Goal: Task Accomplishment & Management: Use online tool/utility

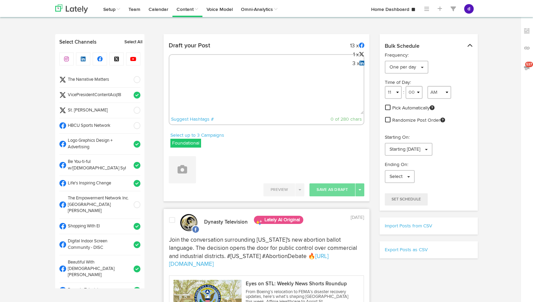
select select "4"
select select "56"
select select "11"
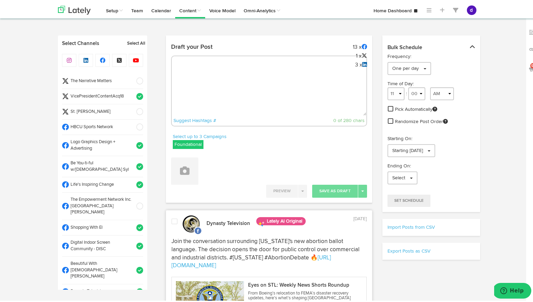
click at [218, 75] on textarea at bounding box center [269, 91] width 195 height 45
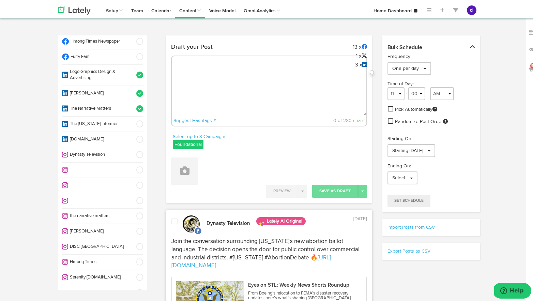
paste textarea "https://worldwideorigins.com/blogs/news/the-ultimate-style-upgrade-omega-silver…"
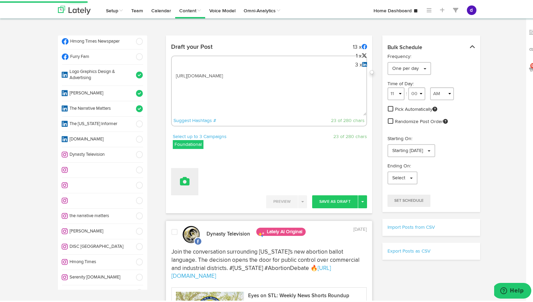
type textarea "https://worldwideorigins.com/blogs/news/the-ultimate-style-upgrade-omega-silver…"
click at [180, 178] on icon at bounding box center [185, 180] width 10 height 10
click at [186, 225] on link "Upload Images" at bounding box center [204, 224] width 64 height 11
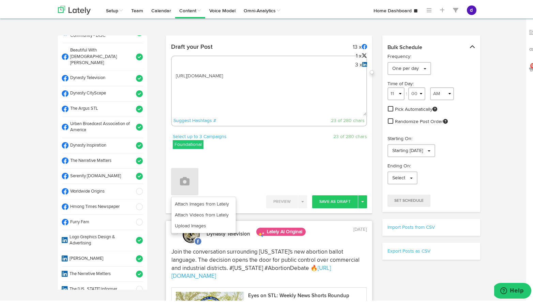
scroll to position [218, 0]
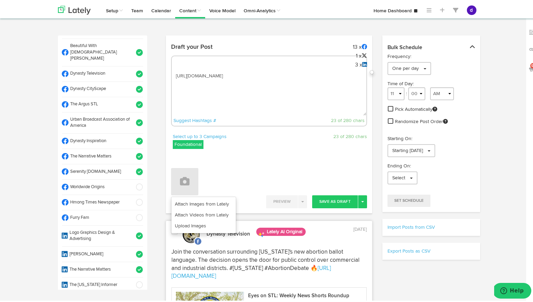
click at [132, 182] on span at bounding box center [137, 185] width 11 height 7
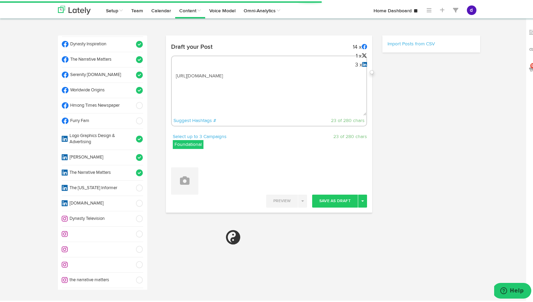
scroll to position [316, 0]
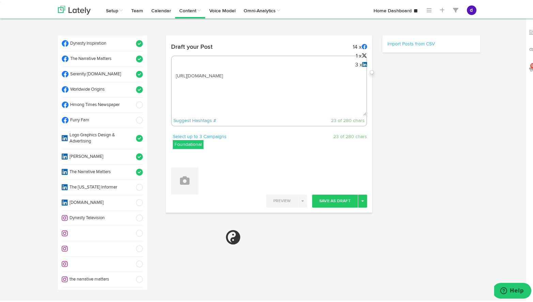
select select "11"
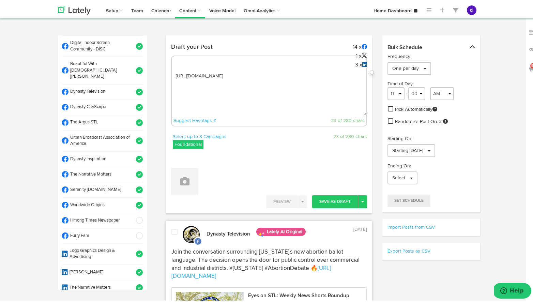
scroll to position [177, 0]
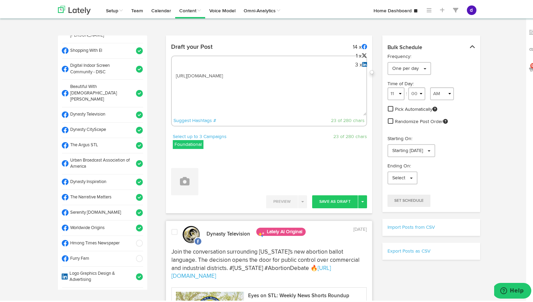
click at [190, 61] on div "https://worldwideorigins.com/blogs/news/the-ultimate-style-upgrade-omega-silver…" at bounding box center [269, 89] width 196 height 71
click at [172, 75] on textarea "https://worldwideorigins.com/blogs/news/the-ultimate-style-upgrade-omega-silver…" at bounding box center [269, 91] width 195 height 45
click at [173, 74] on textarea "https://worldwideorigins.com/blogs/news/the-ultimate-style-upgrade-omega-silver…" at bounding box center [269, 91] width 195 height 45
paste textarea "Elevate your style with Omega Silver Textured Cuff Links! Perfect for Omega Psi…"
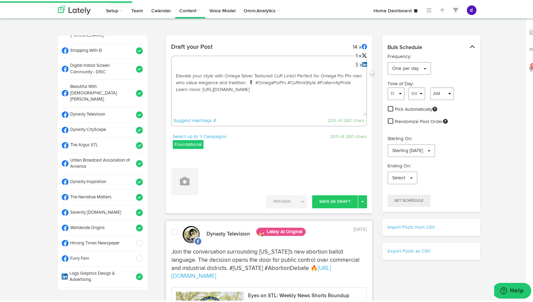
type textarea "Elevate your style with Omega Silver Textured Cuff Links! Perfect for Omega Psi…"
drag, startPoint x: 221, startPoint y: 102, endPoint x: 172, endPoint y: 71, distance: 58.0
click at [172, 71] on textarea "Elevate your style with Omega Silver Textured Cuff Links! Perfect for Omega Psi…" at bounding box center [269, 91] width 195 height 45
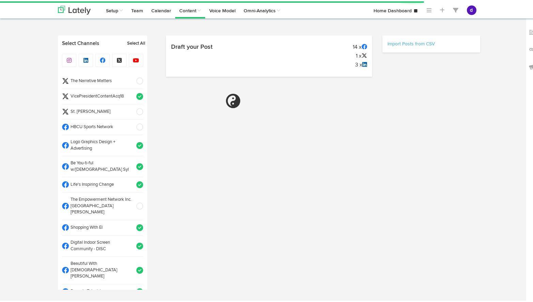
select select "11"
select select "09"
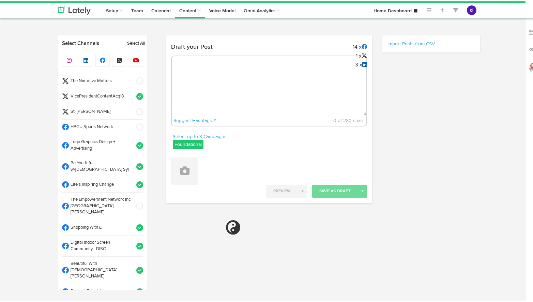
click at [192, 80] on textarea at bounding box center [269, 91] width 195 height 45
paste textarea "Elevate your style with Omega Silver Textured Cuff Links! Perfect for Omega Psi…"
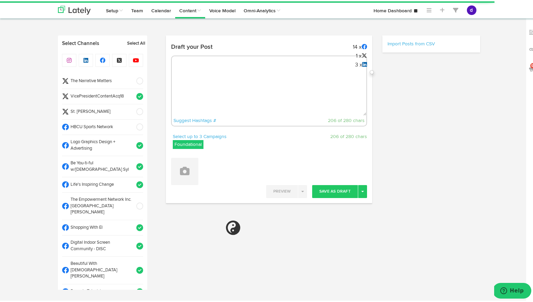
type textarea "Elevate your style with Omega Silver Textured Cuff Links! Perfect for Omega Psi…"
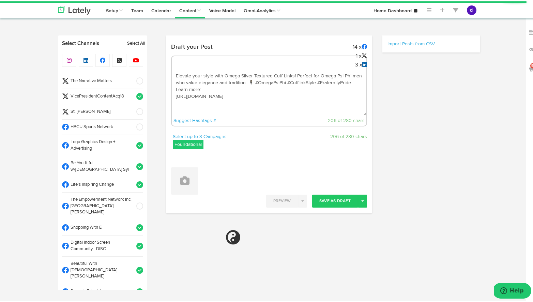
select select "11"
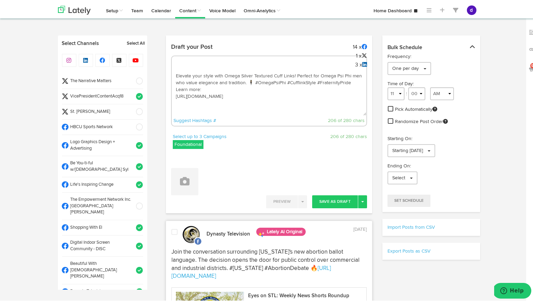
click at [258, 103] on textarea "Elevate your style with Omega Silver Textured Cuff Links! Perfect for Omega Psi…" at bounding box center [269, 91] width 195 height 45
paste textarea "[URL][DOMAIN_NAME]"
drag, startPoint x: 334, startPoint y: 110, endPoint x: 171, endPoint y: 72, distance: 167.1
click at [172, 72] on textarea "Elevate your style with Omega Silver Textured Cuff Links! Perfect for Omega Psi…" at bounding box center [269, 91] width 195 height 45
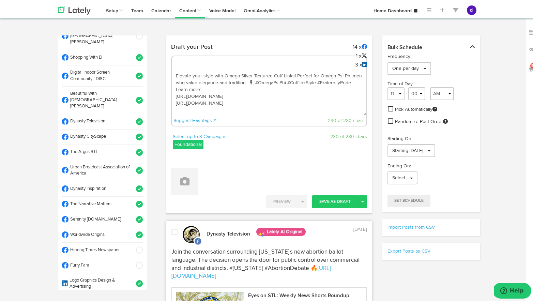
scroll to position [162, 0]
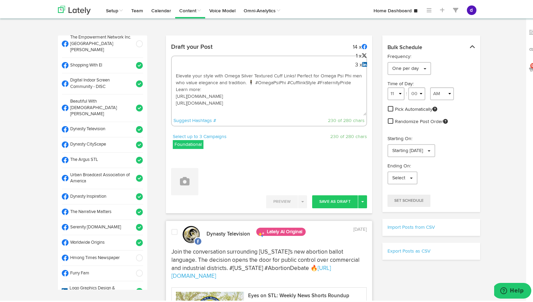
click at [330, 106] on textarea "Elevate your style with Omega Silver Textured Cuff Links! Perfect for Omega Psi…" at bounding box center [269, 91] width 195 height 45
type textarea "Elevate your style with Omega Silver Textured Cuff Links! Perfect for Omega Psi…"
click at [192, 181] on button at bounding box center [184, 180] width 27 height 27
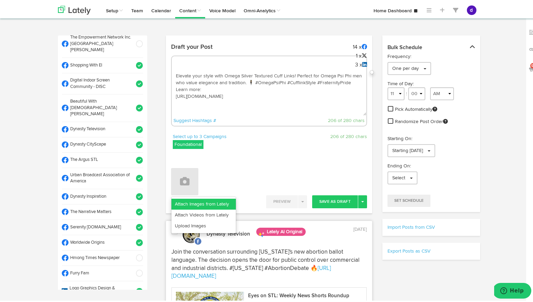
click at [203, 204] on link "Attach Images from Lately" at bounding box center [204, 202] width 64 height 11
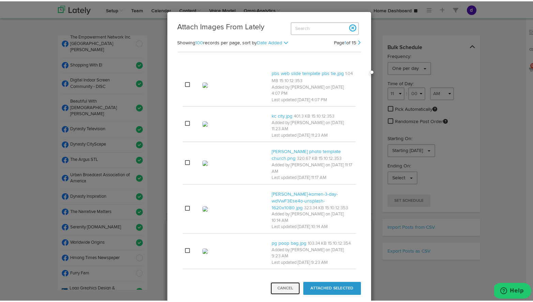
click at [279, 289] on button "Cancel" at bounding box center [285, 287] width 30 height 13
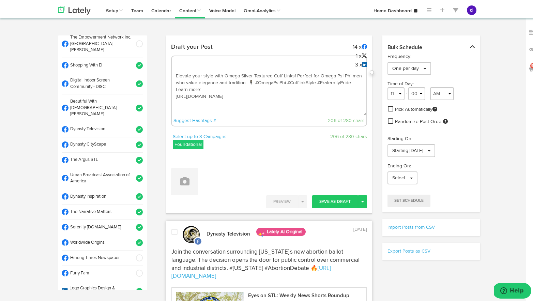
drag, startPoint x: 237, startPoint y: 103, endPoint x: 172, endPoint y: 54, distance: 81.7
click at [172, 54] on div "Draft your Post 14 x 1 x 3 x Elevate your style with Omega Silver Textured Cuff…" at bounding box center [269, 85] width 206 height 93
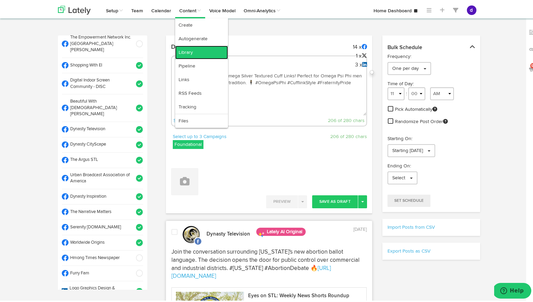
click at [191, 53] on link "Library" at bounding box center [201, 51] width 53 height 14
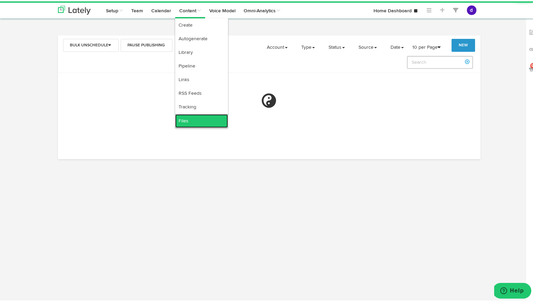
click at [203, 120] on link "Files" at bounding box center [201, 120] width 53 height 14
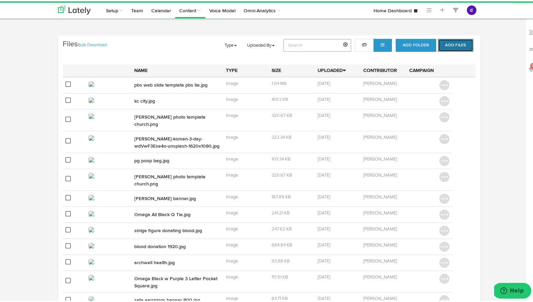
click at [452, 45] on button "Add Files" at bounding box center [455, 44] width 35 height 13
click at [454, 41] on button "Add Files" at bounding box center [455, 44] width 35 height 13
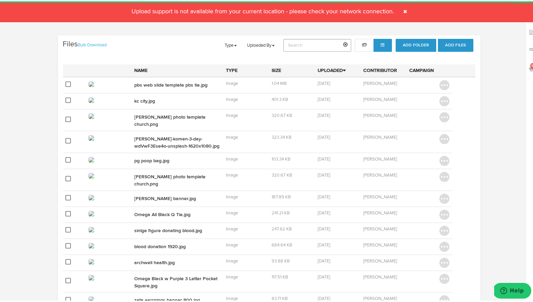
click at [490, 55] on div "Channels Create Generate Pipeline Team Basic Analytics (limited on mobile) Dash…" at bounding box center [269, 289] width 539 height 511
click at [417, 43] on button "Add Folder" at bounding box center [416, 44] width 41 height 13
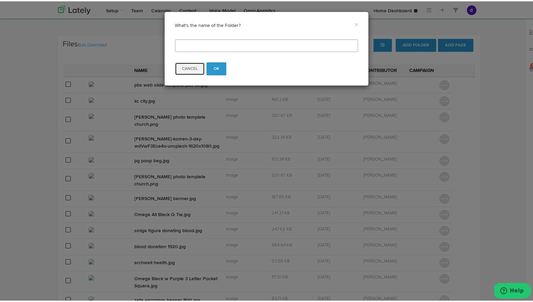
click at [187, 68] on button "Cancel" at bounding box center [190, 67] width 30 height 13
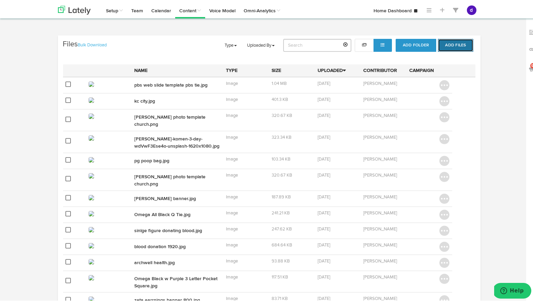
click at [457, 40] on button "Add Files" at bounding box center [455, 44] width 35 height 13
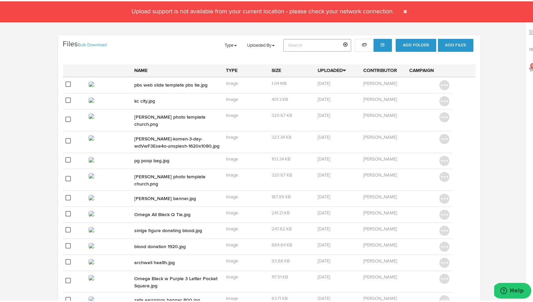
click at [492, 27] on body "Channels Create Generate Pipeline Team Basic Analytics (limited on mobile) Dash…" at bounding box center [269, 282] width 539 height 565
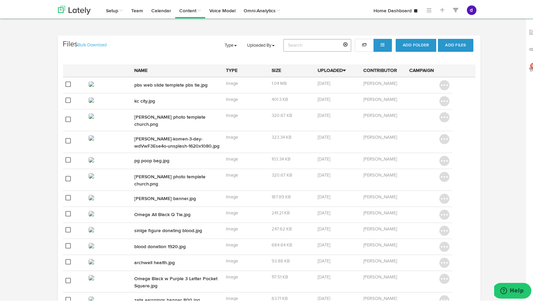
click at [445, 36] on div "Files Bulk Download Add Folder Add Files Uploaded By d [PERSON_NAME] i Instagra…" at bounding box center [269, 44] width 423 height 20
click at [449, 40] on button "Add Files" at bounding box center [455, 44] width 35 height 13
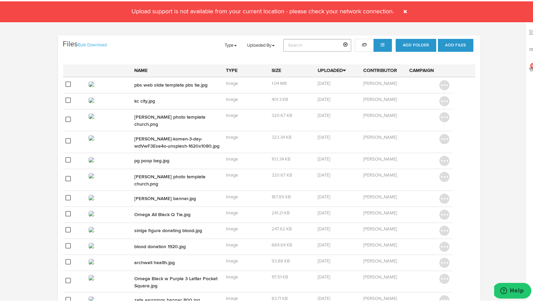
click at [408, 8] on span at bounding box center [405, 10] width 11 height 11
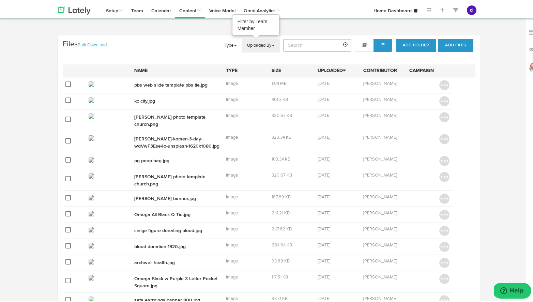
click at [250, 45] on link "Uploaded By" at bounding box center [261, 45] width 38 height 14
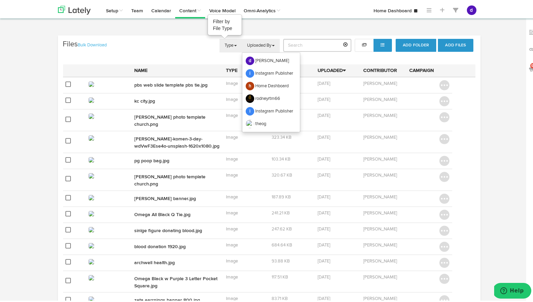
click at [230, 44] on link "Type" at bounding box center [231, 45] width 23 height 14
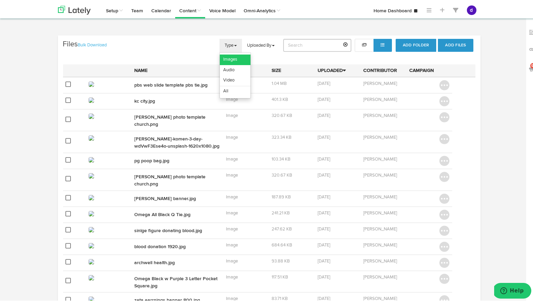
click at [231, 56] on link "Images" at bounding box center [235, 58] width 31 height 11
drag, startPoint x: 449, startPoint y: 31, endPoint x: 453, endPoint y: 36, distance: 6.4
click at [449, 31] on body "Channels Create Generate Pipeline Team Basic Analytics (limited on mobile) Dash…" at bounding box center [269, 282] width 539 height 565
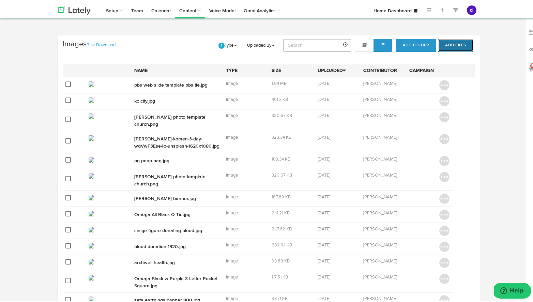
click at [457, 44] on button "Add Files" at bounding box center [455, 44] width 35 height 13
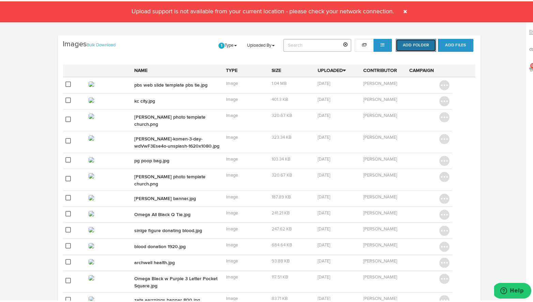
click at [417, 41] on button "Add Folder" at bounding box center [416, 44] width 41 height 13
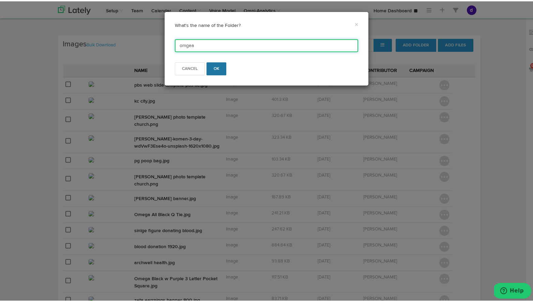
type input "omgea"
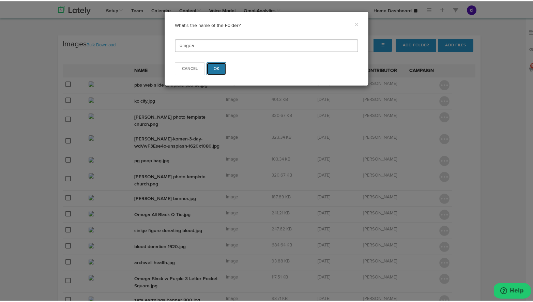
click at [212, 65] on button "OK" at bounding box center [217, 67] width 20 height 13
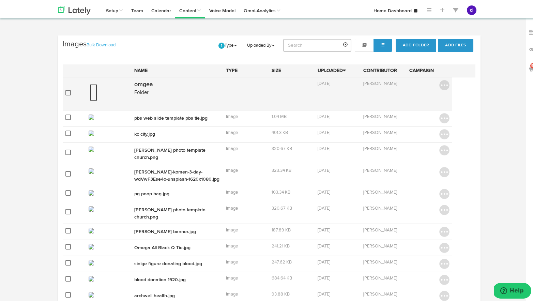
click at [179, 92] on p "Folder" at bounding box center [177, 91] width 86 height 7
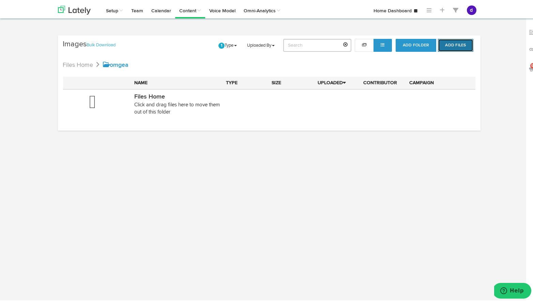
click at [453, 48] on button "Add Files" at bounding box center [455, 44] width 35 height 13
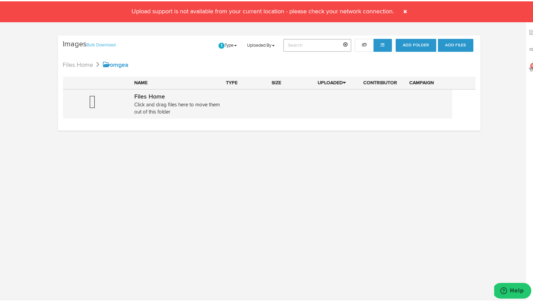
click at [361, 103] on td at bounding box center [384, 102] width 46 height 29
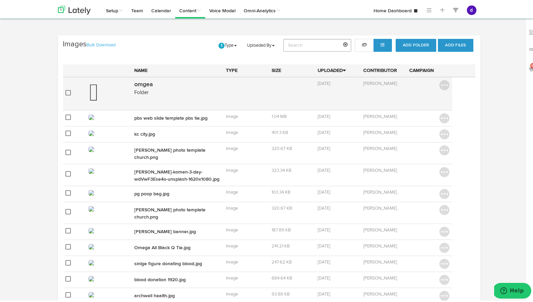
click at [147, 87] on td "omgea Folder" at bounding box center [178, 92] width 92 height 33
click at [147, 76] on th "Name" at bounding box center [178, 69] width 92 height 13
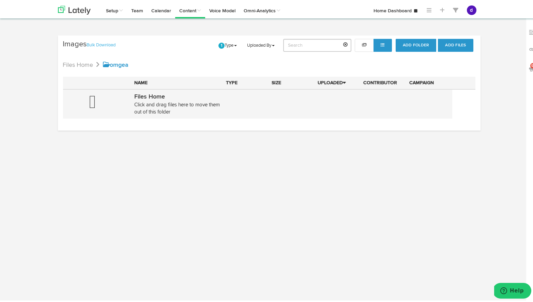
click at [164, 113] on span "Click and drag files here to move them out of this folder" at bounding box center [177, 107] width 86 height 12
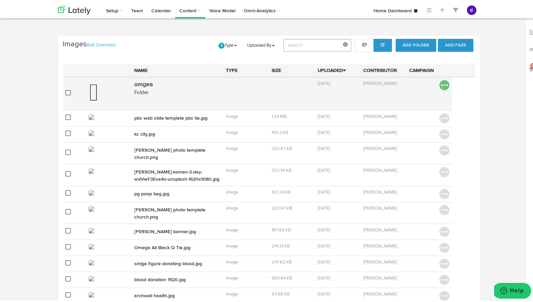
click at [441, 83] on img at bounding box center [445, 84] width 10 height 10
click at [153, 86] on h4 "omgea" at bounding box center [177, 83] width 86 height 6
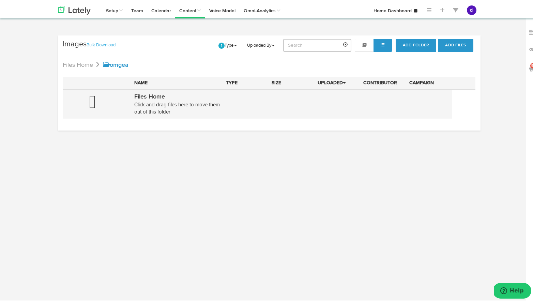
click at [90, 102] on span at bounding box center [92, 101] width 7 height 14
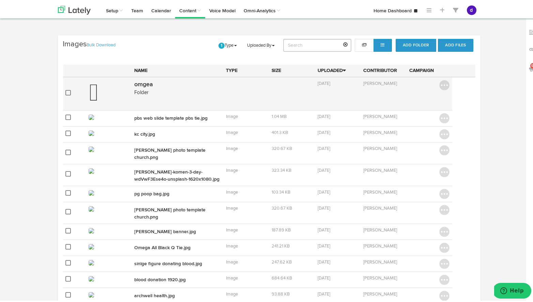
click at [140, 91] on span "Folder" at bounding box center [141, 91] width 14 height 5
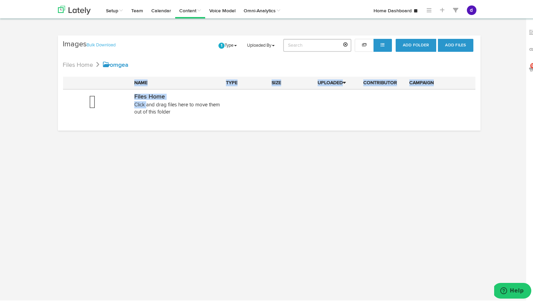
drag, startPoint x: 144, startPoint y: 101, endPoint x: 147, endPoint y: 118, distance: 17.1
click at [147, 118] on div "Files Home [GEOGRAPHIC_DATA] Name Type Size Uploaded Contributor Campaign" at bounding box center [269, 92] width 423 height 75
click at [184, 68] on ul "Files Home [GEOGRAPHIC_DATA]" at bounding box center [273, 64] width 425 height 9
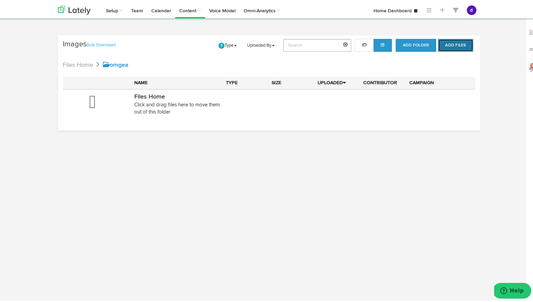
click at [451, 41] on button "Add Files" at bounding box center [455, 44] width 35 height 13
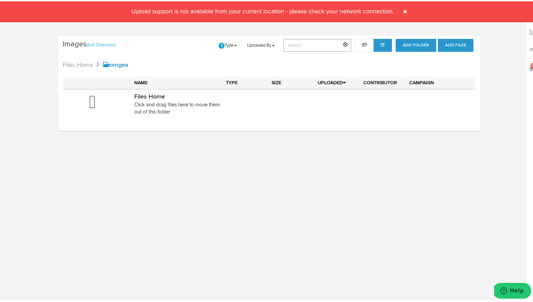
click at [404, 8] on span at bounding box center [405, 10] width 11 height 11
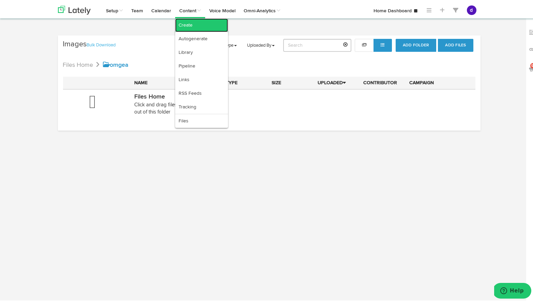
click at [187, 23] on link "Create" at bounding box center [201, 24] width 53 height 14
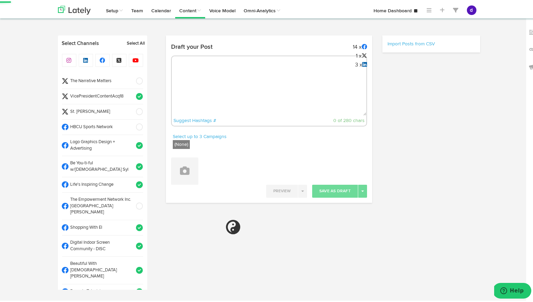
radio input "true"
select select "11"
select select "14"
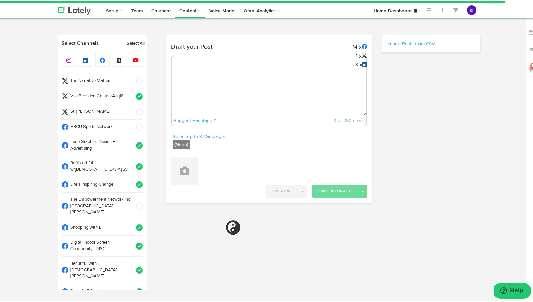
click at [229, 93] on textarea at bounding box center [269, 91] width 195 height 45
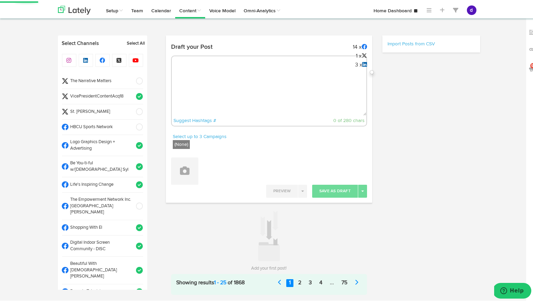
paste textarea "Elevate your style with Omega Silver Textured Cuff Links! Perfect for Omega Psi…"
type textarea "Elevate your style with Omega Silver Textured Cuff Links! Perfect for Omega Psi…"
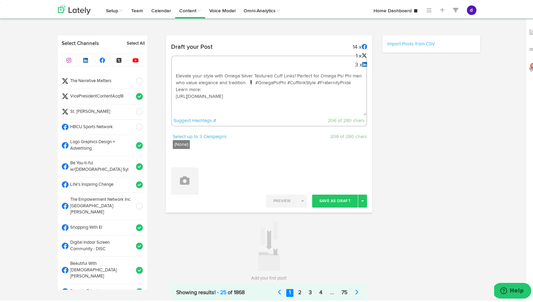
select select "11"
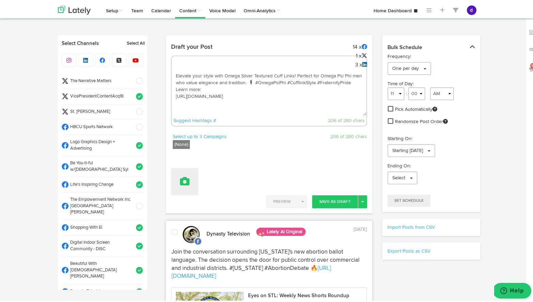
type textarea "Elevate your style with Omega Silver Textured Cuff Links! Perfect for Omega Psi…"
click at [186, 176] on icon at bounding box center [185, 180] width 10 height 10
click at [193, 221] on link "Upload Images" at bounding box center [204, 224] width 64 height 11
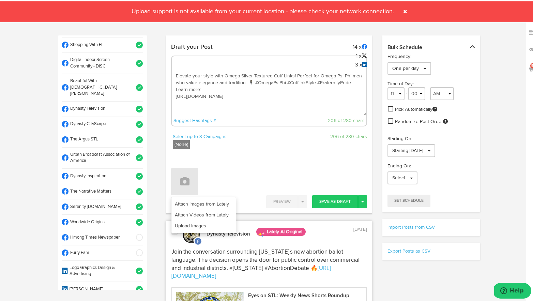
scroll to position [182, 0]
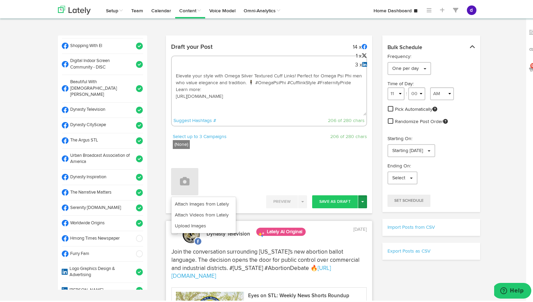
click at [362, 202] on button "Toggle Dropdown" at bounding box center [362, 200] width 9 height 13
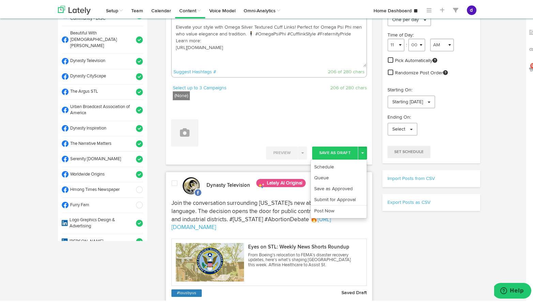
scroll to position [100, 0]
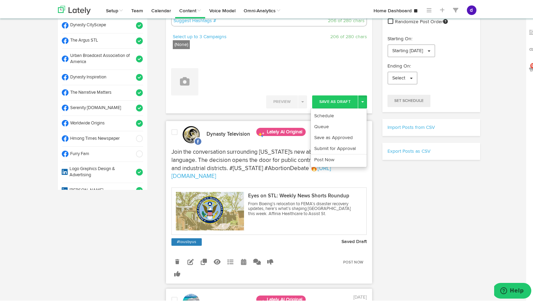
click at [296, 85] on div at bounding box center [269, 80] width 196 height 13
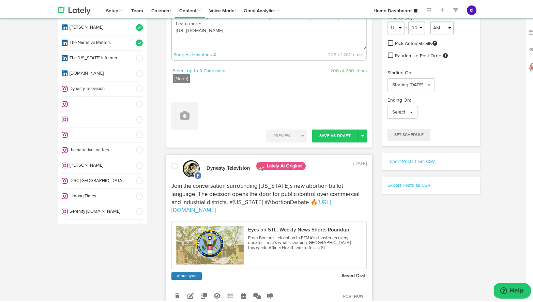
scroll to position [60, 0]
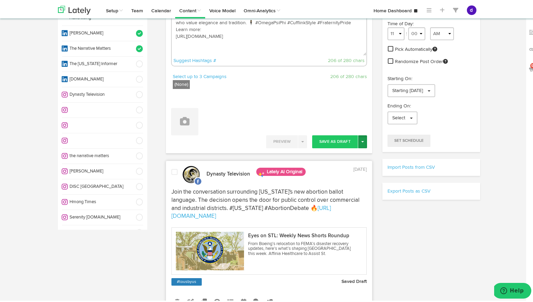
click at [364, 139] on button "Toggle Dropdown" at bounding box center [362, 140] width 9 height 13
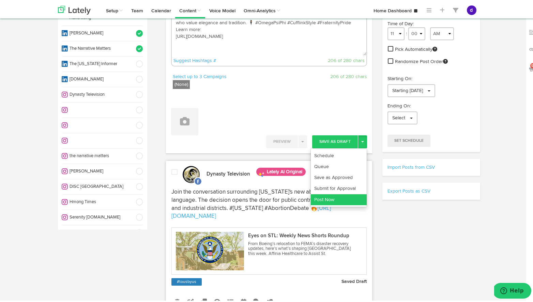
click at [339, 203] on link "Post Now" at bounding box center [339, 198] width 56 height 11
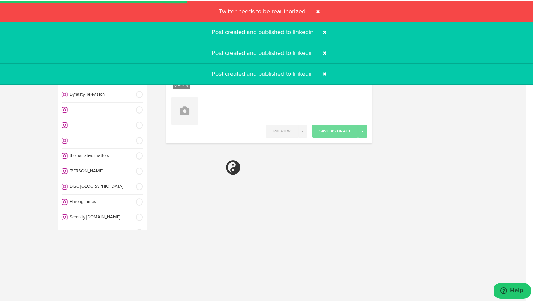
select select "11"
